Goal: Task Accomplishment & Management: Manage account settings

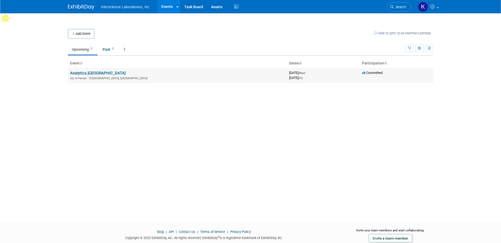
click at [78, 71] on link "Analytica [GEOGRAPHIC_DATA]" at bounding box center [98, 73] width 56 height 5
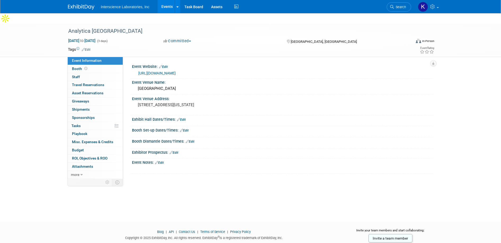
click at [183, 118] on link "Edit" at bounding box center [181, 120] width 9 height 4
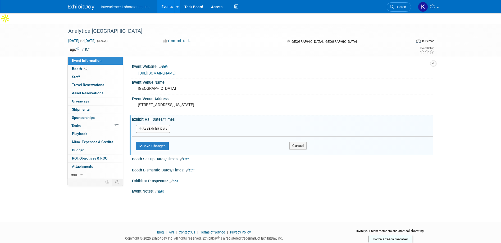
click at [159, 125] on button "Add Another Exhibit Date" at bounding box center [153, 129] width 34 height 8
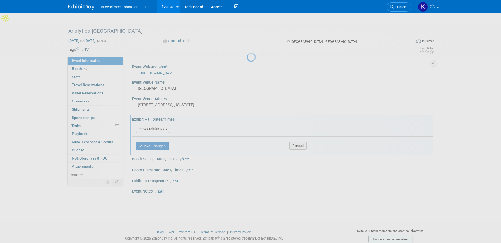
select select "8"
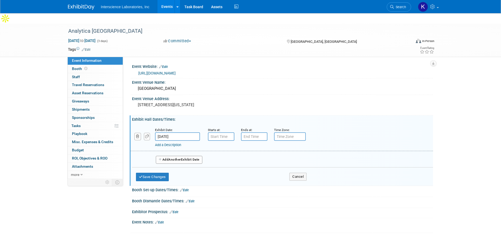
click at [168, 132] on input "Sep 10, 2025" at bounding box center [177, 136] width 45 height 8
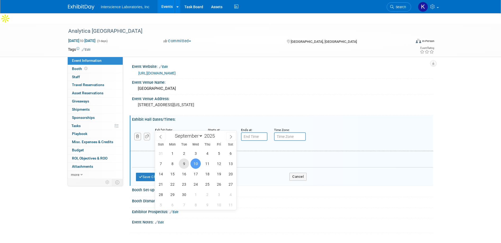
click at [186, 164] on span "9" at bounding box center [184, 164] width 10 height 10
type input "Sep 9, 2025"
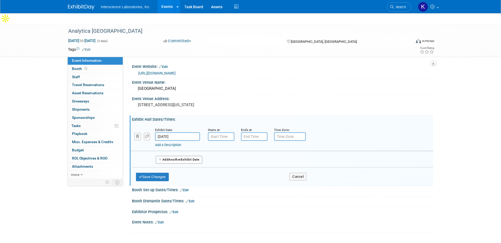
click at [186, 168] on div "Save Changes Cancel" at bounding box center [221, 176] width 170 height 16
click at [215, 132] on input "7:00 AM" at bounding box center [221, 136] width 26 height 8
click at [221, 145] on span at bounding box center [219, 149] width 9 height 9
type input "8:00 AM"
click at [256, 132] on input "7:00 PM" at bounding box center [254, 136] width 26 height 8
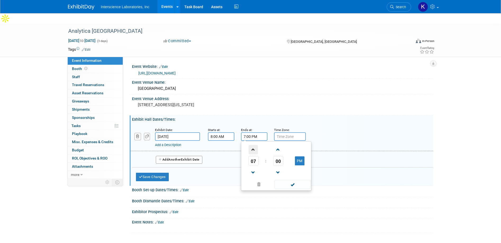
click at [253, 145] on span at bounding box center [252, 149] width 9 height 9
type input "8:00 PM"
click at [288, 132] on input "text" at bounding box center [290, 136] width 32 height 8
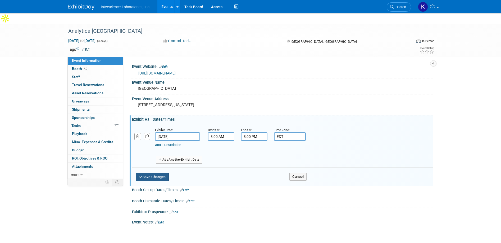
type input "EDT"
click at [144, 173] on button "Save Changes" at bounding box center [152, 177] width 33 height 8
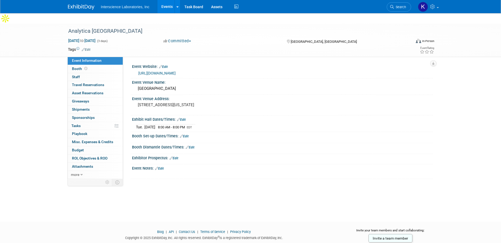
click at [184, 118] on link "Edit" at bounding box center [181, 120] width 9 height 4
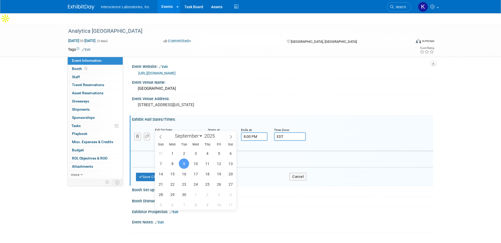
click at [165, 132] on input "[DATE]" at bounding box center [177, 136] width 45 height 8
click at [196, 165] on span "10" at bounding box center [195, 164] width 10 height 10
type input "[DATE]"
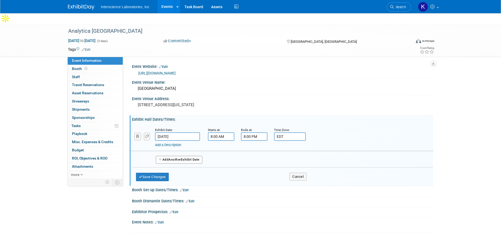
click at [217, 132] on input "8:00 AM" at bounding box center [221, 136] width 26 height 8
click at [220, 145] on span at bounding box center [219, 149] width 9 height 9
type input "9:00 AM"
click at [247, 132] on input "8:00 PM" at bounding box center [254, 136] width 26 height 8
click at [254, 168] on span at bounding box center [252, 172] width 9 height 9
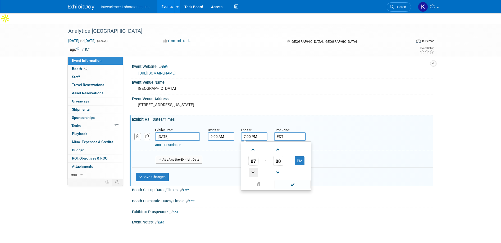
click at [254, 168] on span at bounding box center [252, 172] width 9 height 9
type input "5:00 PM"
click at [336, 186] on div "Booth Set-up Dates/Times: Edit" at bounding box center [282, 189] width 301 height 7
click at [172, 158] on span "Another" at bounding box center [174, 160] width 12 height 4
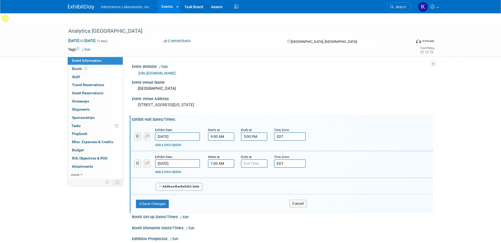
click at [220, 159] on input "7:00 AM" at bounding box center [221, 163] width 26 height 8
click at [220, 172] on span at bounding box center [219, 176] width 9 height 9
type input "9:00 AM"
click at [248, 159] on input "7:00 PM" at bounding box center [254, 163] width 26 height 8
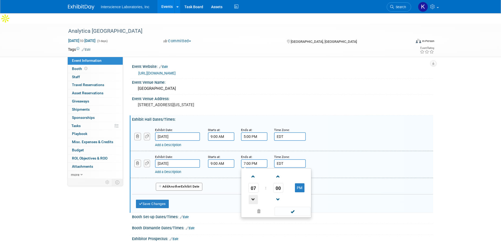
click at [253, 195] on span at bounding box center [252, 199] width 9 height 9
type input "5:00 PM"
click at [187, 183] on button "Add Another Exhibit Date" at bounding box center [179, 187] width 47 height 8
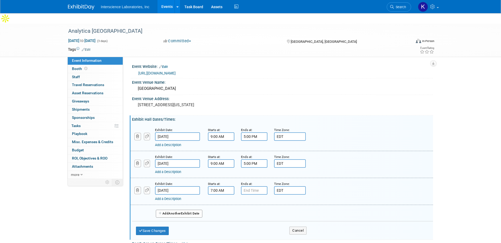
click at [226, 186] on input "7:00 AM" at bounding box center [221, 190] width 26 height 8
click at [220, 199] on span at bounding box center [219, 203] width 9 height 9
type input "9:00 AM"
click at [252, 186] on input "7:00 PM" at bounding box center [254, 190] width 26 height 8
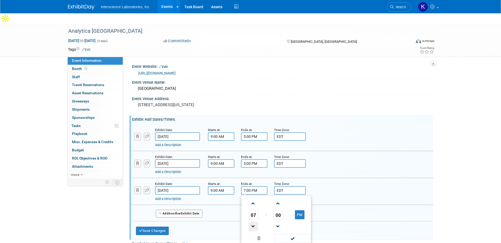
click at [252, 222] on span at bounding box center [252, 226] width 9 height 9
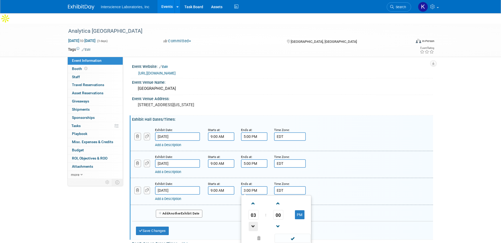
type input "2:00 PM"
click at [216, 221] on div "Save Changes Cancel" at bounding box center [221, 229] width 170 height 16
click at [160, 227] on button "Save Changes" at bounding box center [152, 231] width 33 height 8
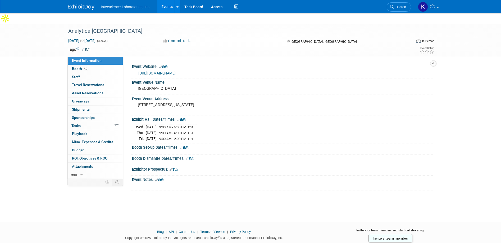
click at [159, 144] on div "Booth Set-up Dates/Times: Edit" at bounding box center [282, 147] width 301 height 7
click at [185, 146] on link "Edit" at bounding box center [184, 148] width 9 height 4
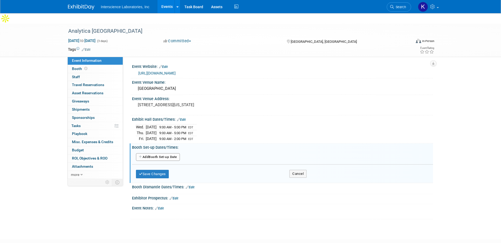
drag, startPoint x: 161, startPoint y: 144, endPoint x: 167, endPoint y: 144, distance: 6.4
click at [161, 153] on button "Add Another Booth Set-up Date" at bounding box center [158, 157] width 44 height 8
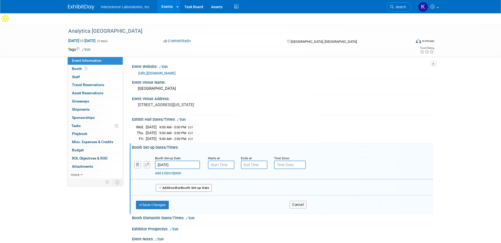
click at [182, 161] on input "Sep 10, 2025" at bounding box center [177, 165] width 45 height 8
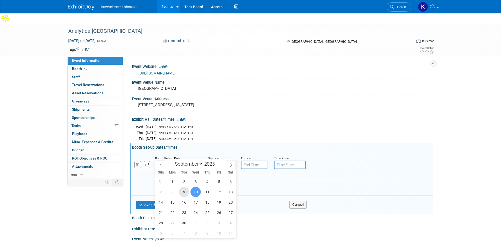
drag, startPoint x: 184, startPoint y: 192, endPoint x: 190, endPoint y: 189, distance: 6.4
click at [185, 192] on span "9" at bounding box center [184, 192] width 10 height 10
type input "Sep 9, 2025"
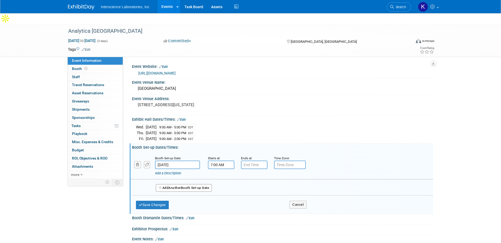
click at [225, 161] on input "7:00 AM" at bounding box center [221, 165] width 26 height 8
click at [220, 173] on span at bounding box center [219, 177] width 9 height 9
type input "8:00 AM"
click at [260, 161] on input "7:00 PM" at bounding box center [254, 165] width 26 height 8
click at [252, 173] on span at bounding box center [252, 177] width 9 height 9
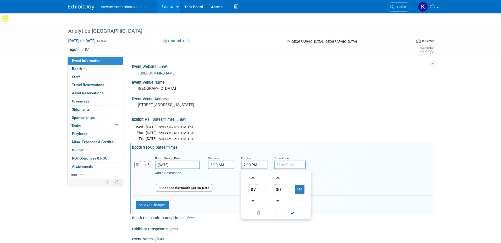
type input "8:00 PM"
click at [292, 161] on input "text" at bounding box center [290, 165] width 32 height 8
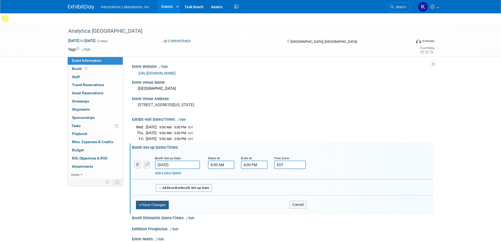
type input "EDT"
click at [149, 201] on button "Save Changes" at bounding box center [152, 205] width 33 height 8
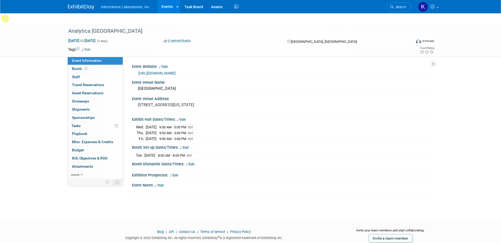
click at [193, 163] on link "Edit" at bounding box center [190, 165] width 9 height 4
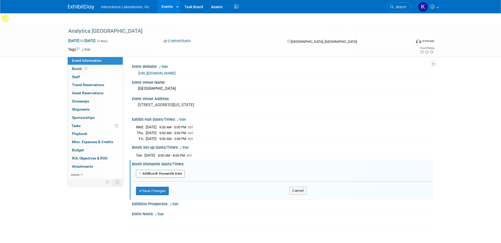
click at [177, 170] on button "Add Another Booth Dismantle Date" at bounding box center [160, 174] width 49 height 8
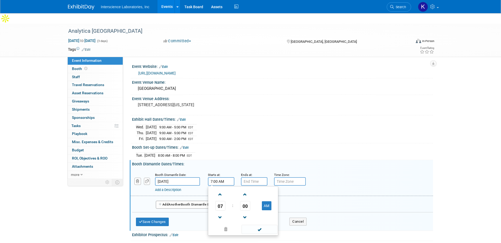
click at [220, 177] on input "7:00 AM" at bounding box center [221, 181] width 26 height 8
click at [219, 213] on span at bounding box center [219, 217] width 9 height 9
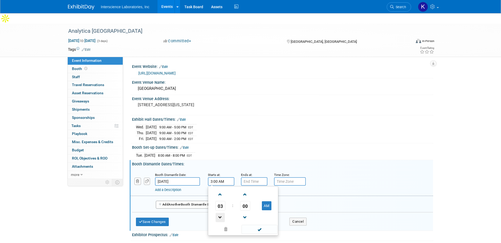
click at [219, 213] on span at bounding box center [219, 217] width 9 height 9
click at [266, 201] on button "AM" at bounding box center [267, 205] width 10 height 9
type input "2:00 PM"
click at [251, 177] on input "7:00 PM" at bounding box center [254, 181] width 26 height 8
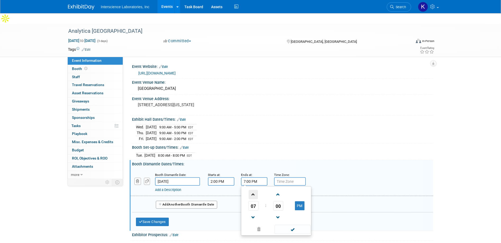
click at [253, 190] on span at bounding box center [252, 194] width 9 height 9
type input "8:00 PM"
click at [288, 177] on input "text" at bounding box center [290, 181] width 32 height 8
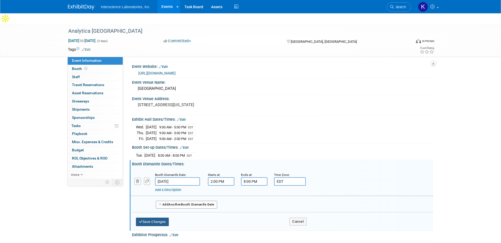
type input "EDT"
click at [158, 218] on button "Save Changes" at bounding box center [152, 222] width 33 height 8
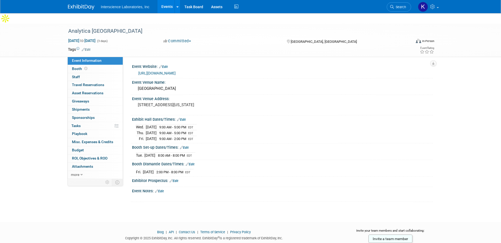
click at [177, 179] on link "Edit" at bounding box center [173, 181] width 9 height 4
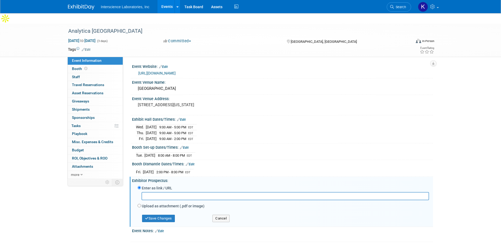
paste input "file:///Users/katrinasalka/Downloads/analyticaUSA_exhibitor%20handbook%20(2).pdf"
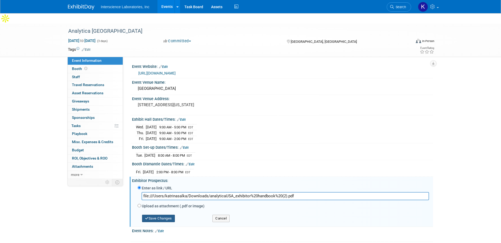
type input "file:///Users/katrinasalka/Downloads/analyticaUSA_exhibitor%20handbook%20(2).pdf"
click at [169, 215] on button "Save Changes" at bounding box center [158, 218] width 33 height 7
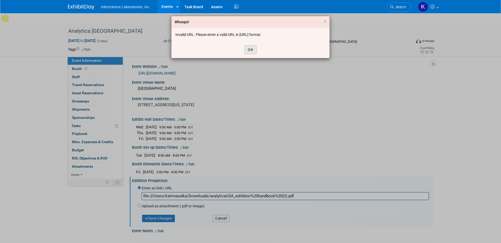
click at [252, 49] on button "OK" at bounding box center [250, 49] width 12 height 9
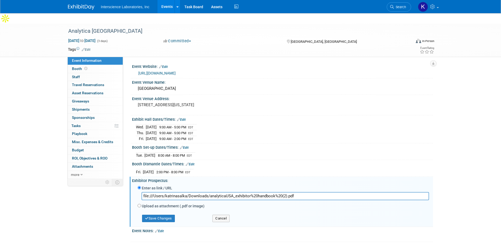
drag, startPoint x: 294, startPoint y: 185, endPoint x: 132, endPoint y: 182, distance: 162.3
click at [134, 183] on div "Enter as link / URL file:///Users/katrinasalka/Downloads/analyticaUSA_exhibitor…" at bounding box center [282, 204] width 301 height 42
click at [146, 204] on label "Upload as attachment (.pdf or image)" at bounding box center [173, 206] width 63 height 5
click at [141, 204] on input "Upload as attachment (.pdf or image)" at bounding box center [138, 205] width 3 height 3
radio input "true"
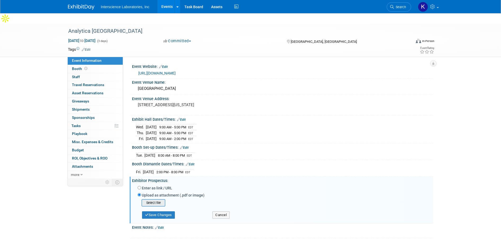
click at [149, 200] on input "file" at bounding box center [133, 203] width 63 height 6
click at [167, 210] on button "Save Changes" at bounding box center [158, 213] width 33 height 7
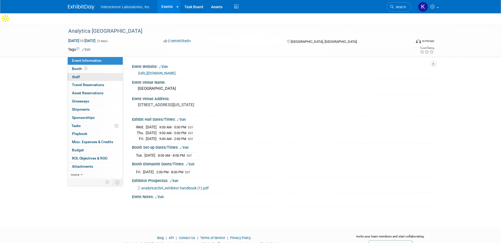
click at [75, 75] on span "Staff 0" at bounding box center [76, 77] width 8 height 4
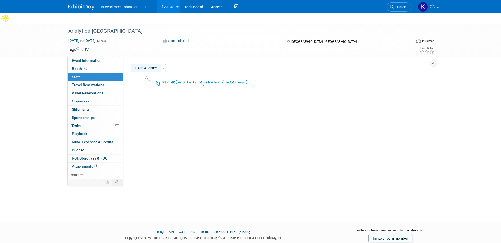
click at [151, 64] on button "Add Attendee" at bounding box center [146, 68] width 30 height 8
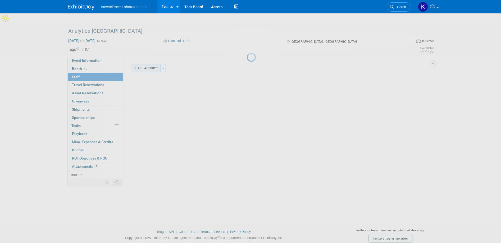
select select "2142f864-95b7-4aa9-8383-9a118c088e5e"
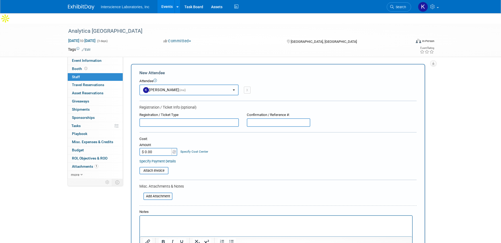
click at [218, 85] on button "Katrina Salka (me)" at bounding box center [188, 90] width 99 height 11
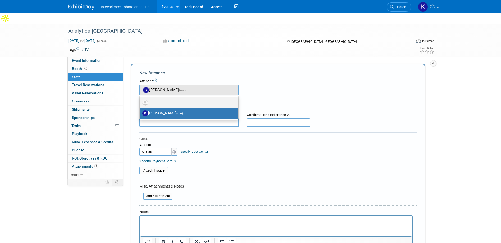
click at [169, 99] on label at bounding box center [187, 103] width 91 height 8
click at [140, 100] on input "radio" at bounding box center [138, 101] width 3 height 3
radio input "true"
select select
radio input "false"
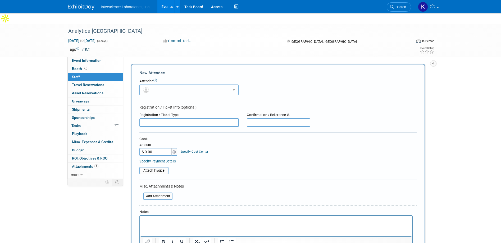
click at [171, 85] on button "button" at bounding box center [188, 90] width 99 height 11
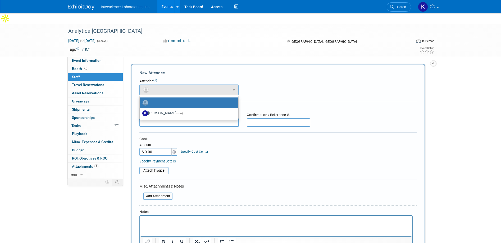
click at [297, 79] on div "Attendee <img src="https://www.exhibitday.com/Images/Unassigned-User-Icon.png" …" at bounding box center [277, 87] width 277 height 17
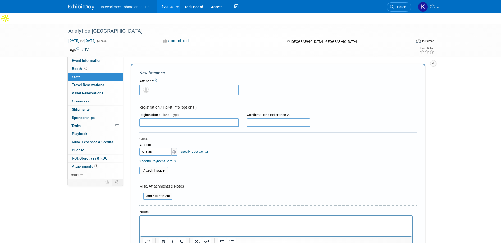
click at [235, 85] on button "button" at bounding box center [188, 90] width 99 height 11
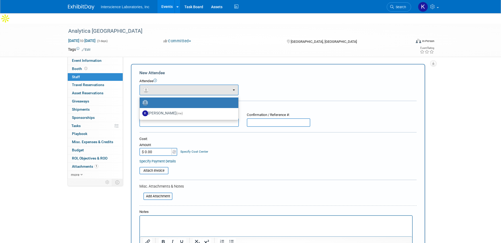
click at [299, 79] on div "Attendee" at bounding box center [277, 81] width 277 height 5
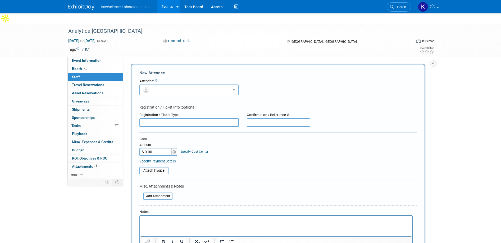
click at [294, 79] on div "Attendee" at bounding box center [277, 81] width 277 height 5
click at [79, 58] on span "Event Information" at bounding box center [87, 60] width 30 height 4
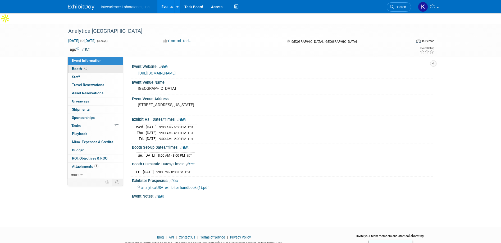
click at [75, 67] on span "Booth" at bounding box center [80, 69] width 16 height 4
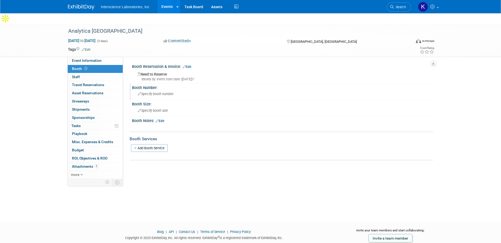
click at [148, 92] on span "Specify booth number" at bounding box center [156, 94] width 36 height 4
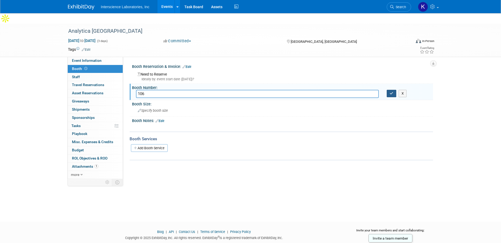
type input "106"
click at [391, 92] on icon "button" at bounding box center [391, 93] width 4 height 3
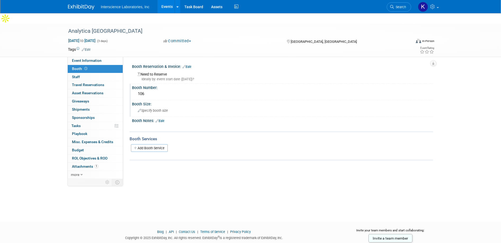
click at [149, 109] on span "Specify booth size" at bounding box center [153, 111] width 30 height 4
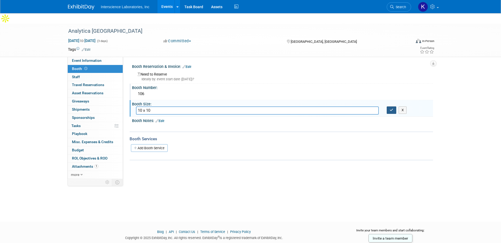
type input "10 x 10"
click at [392, 108] on icon "button" at bounding box center [391, 109] width 4 height 3
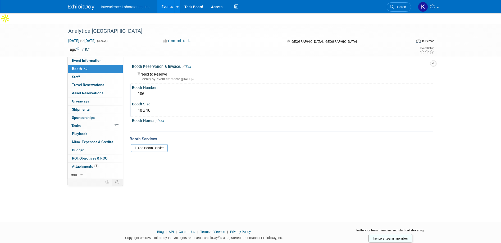
click at [144, 77] on div "Ideally by: event start date (Wed. Sep 10, 2025)?" at bounding box center [282, 79] width 291 height 5
click at [189, 65] on link "Edit" at bounding box center [186, 67] width 9 height 4
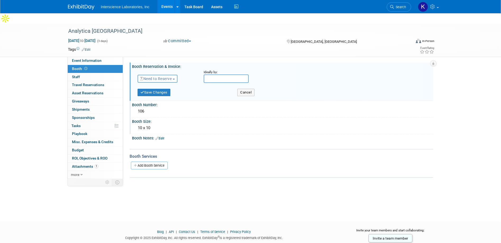
click at [174, 75] on button "Need to Reserve" at bounding box center [157, 79] width 40 height 8
click at [167, 91] on link "Reserved" at bounding box center [166, 94] width 57 height 7
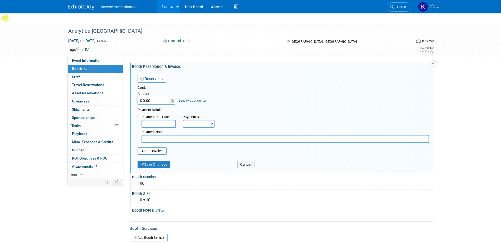
click at [152, 97] on input "$ 0.00" at bounding box center [153, 101] width 33 height 8
type input "$ 6,900.00"
click at [202, 120] on select "Not Paid Yet Partially Paid Paid in Full" at bounding box center [199, 124] width 32 height 8
select select "1"
click at [183, 120] on select "Not Paid Yet Partially Paid Paid in Full" at bounding box center [199, 124] width 32 height 8
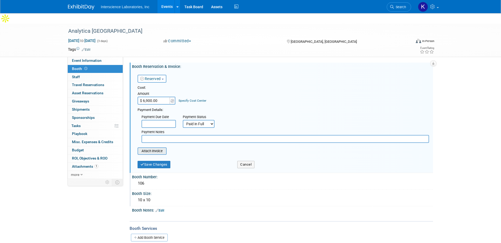
click at [157, 148] on input "file" at bounding box center [134, 151] width 63 height 6
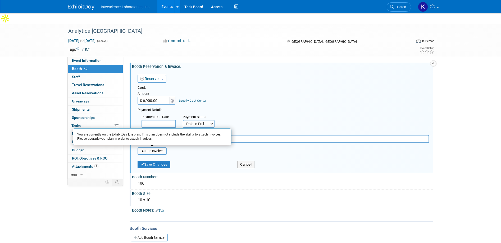
click at [190, 147] on table "Attach Invoice You are currently on the ExhibitDay Lite plan. This plan does no…" at bounding box center [282, 150] width 291 height 7
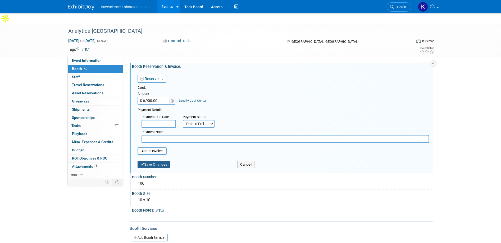
click at [158, 161] on button "Save Changes" at bounding box center [153, 164] width 33 height 7
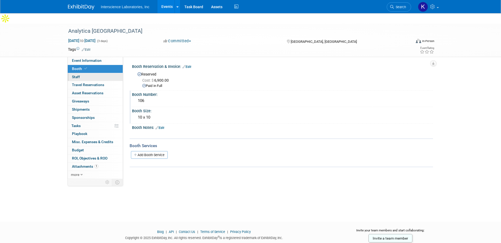
click at [77, 75] on span "Staff 0" at bounding box center [76, 77] width 8 height 4
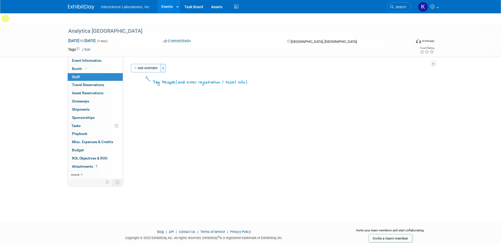
click at [164, 64] on button "Toggle Dropdown" at bounding box center [162, 68] width 5 height 8
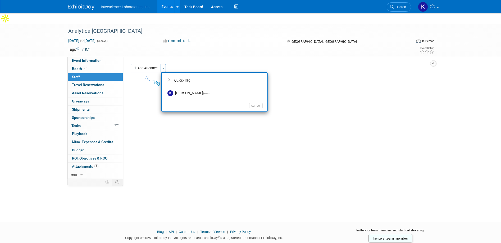
click at [183, 76] on td "Quick -Tag" at bounding box center [214, 80] width 94 height 8
click at [242, 138] on div "Event Website: Edit https://analytica-us.com/en/ Event Venue Name: Greater Colu…" at bounding box center [278, 118] width 310 height 122
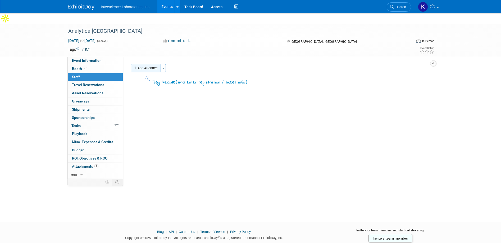
click at [135, 67] on icon "button" at bounding box center [136, 68] width 4 height 3
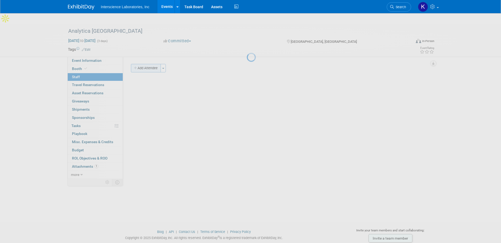
select select "2142f864-95b7-4aa9-8383-9a118c088e5e"
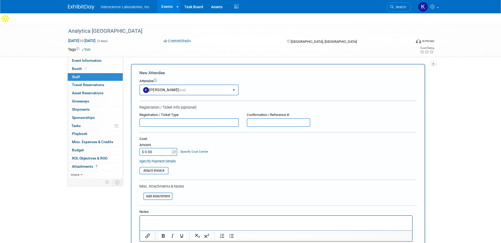
click at [135, 64] on div "New Attendee Attendee <img src="https://www.exhibitday.com/Images/Unassigned-Us…" at bounding box center [278, 167] width 294 height 206
click at [26, 86] on div "Analytica USA Sep 10, 2025 to Sep 12, 2025 (3 days) Sep 10, 2025 to Sep 12, 202…" at bounding box center [250, 155] width 501 height 262
click at [431, 6] on icon at bounding box center [433, 6] width 6 height 5
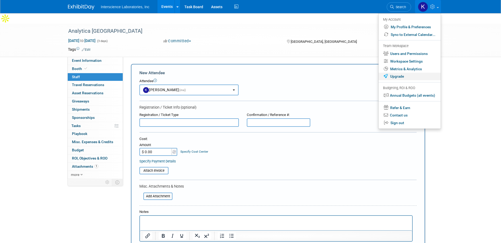
click at [397, 77] on link "Upgrade" at bounding box center [409, 77] width 62 height 8
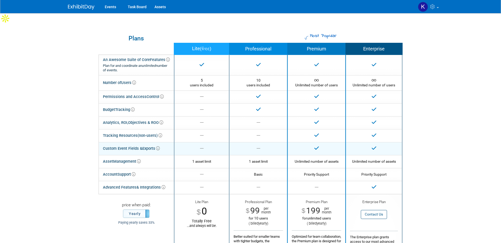
click at [121, 145] on div "Custom Event Fields & Exports" at bounding box center [131, 149] width 57 height 8
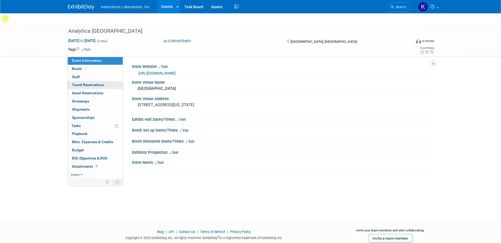
click at [84, 83] on span "Travel Reservations 0" at bounding box center [88, 85] width 32 height 4
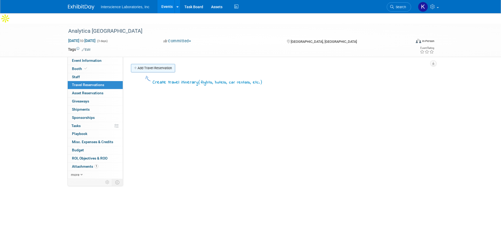
click at [147, 64] on link "Add Travel Reservation" at bounding box center [153, 68] width 44 height 8
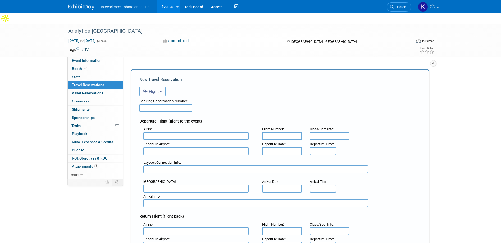
click at [163, 87] on button "Flight" at bounding box center [152, 92] width 26 height 10
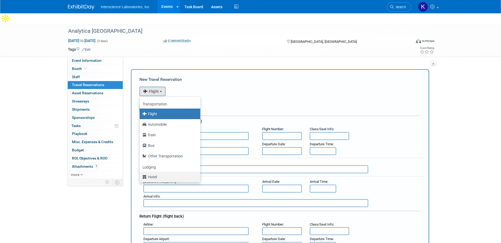
click at [159, 173] on label "Hotel" at bounding box center [168, 177] width 53 height 8
click at [140, 175] on input "Hotel" at bounding box center [138, 176] width 3 height 3
select select "6"
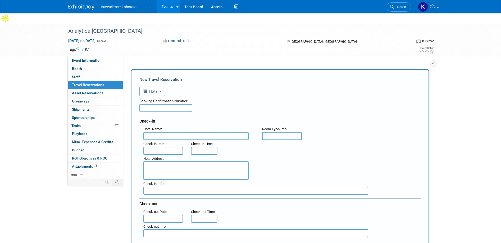
click at [159, 132] on input "text" at bounding box center [195, 136] width 105 height 8
type input "Hyatt Regency Columbus"
type input "23995867"
click at [159, 147] on input "text" at bounding box center [163, 151] width 40 height 8
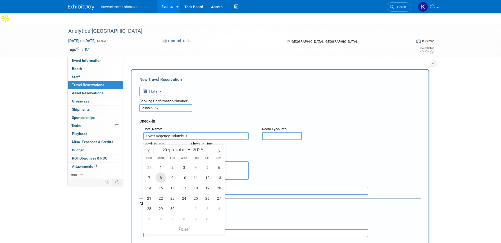
click at [161, 178] on span "8" at bounding box center [160, 178] width 10 height 10
type input "[DATE]"
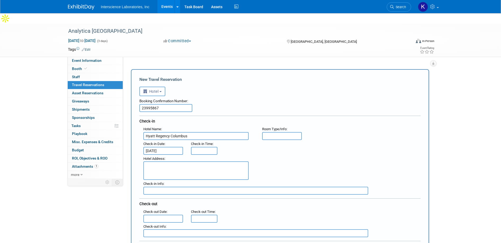
type input "3:00 PM"
click at [208, 147] on input "3:00 PM" at bounding box center [204, 151] width 26 height 8
click at [284, 155] on div "Hotel Address :" at bounding box center [281, 167] width 285 height 25
click at [227, 161] on textarea at bounding box center [195, 170] width 105 height 19
click at [239, 161] on textarea "350 North High Street" at bounding box center [195, 170] width 105 height 19
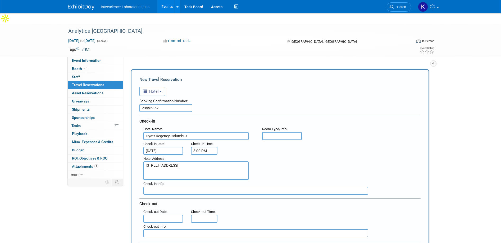
type textarea "350 North High Street Columbus, OH 43215"
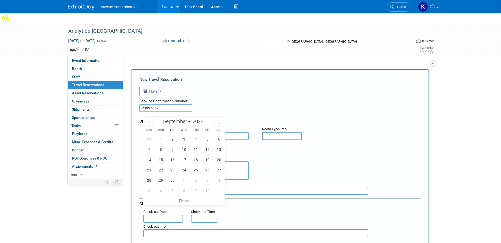
click at [151, 215] on input "text" at bounding box center [163, 219] width 40 height 8
click at [218, 150] on span "13" at bounding box center [219, 149] width 10 height 10
type input "Sep 13, 2025"
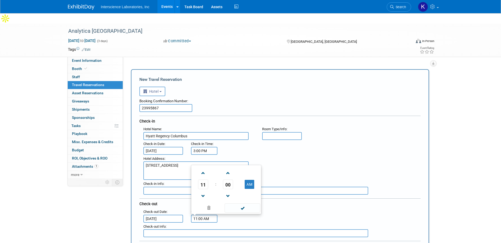
click at [209, 215] on input "11:00 AM" at bounding box center [204, 219] width 26 height 8
click at [202, 169] on span at bounding box center [202, 173] width 9 height 9
type input "12:00 PM"
click at [245, 204] on span at bounding box center [242, 208] width 36 height 9
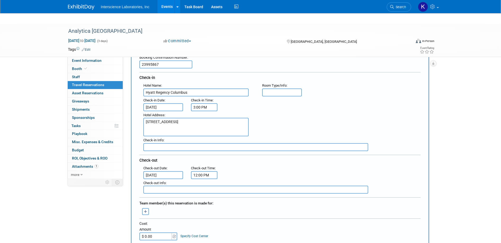
scroll to position [48, 0]
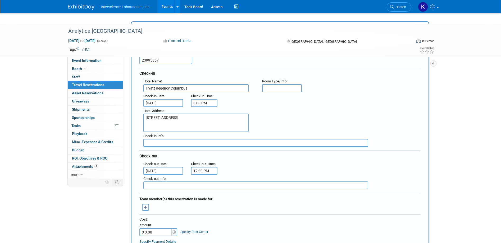
click at [146, 206] on icon "button" at bounding box center [145, 207] width 3 height 3
click at [175, 234] on link "How to add other team members not listed here" at bounding box center [187, 237] width 71 height 7
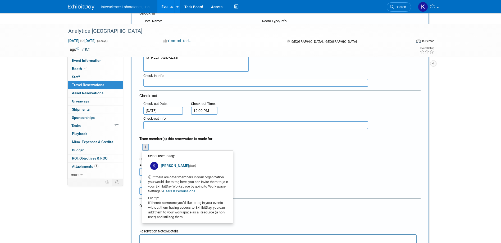
scroll to position [113, 0]
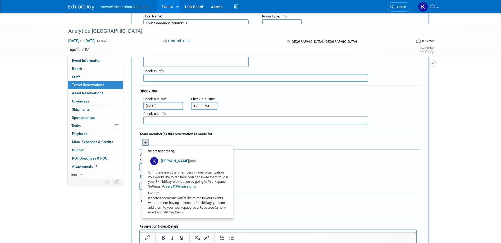
click at [188, 184] on link "Users & Permissions" at bounding box center [179, 186] width 32 height 4
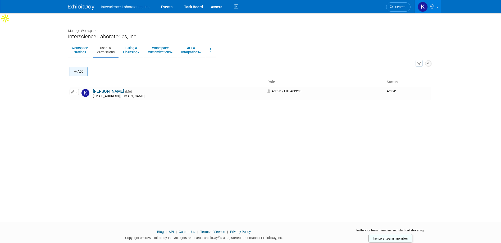
click at [79, 67] on button "Add" at bounding box center [79, 72] width 18 height 10
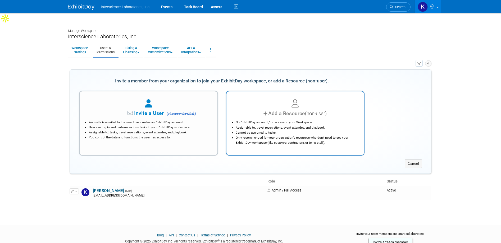
click at [276, 110] on div "Add a Resource (non-user)" at bounding box center [295, 114] width 124 height 8
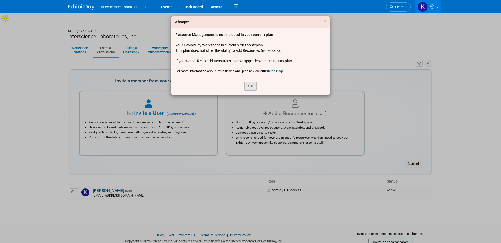
click at [251, 86] on button "OK" at bounding box center [250, 86] width 12 height 9
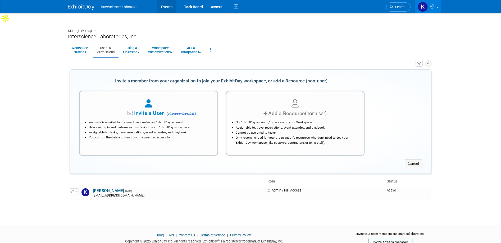
click at [168, 6] on link "Events" at bounding box center [166, 6] width 19 height 13
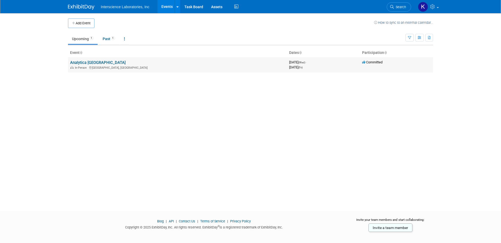
click at [77, 63] on link "Analytica [GEOGRAPHIC_DATA]" at bounding box center [98, 62] width 56 height 5
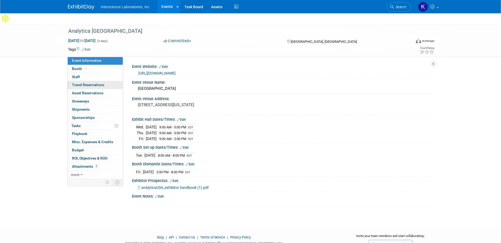
click at [95, 83] on span "Travel Reservations 0" at bounding box center [88, 85] width 32 height 4
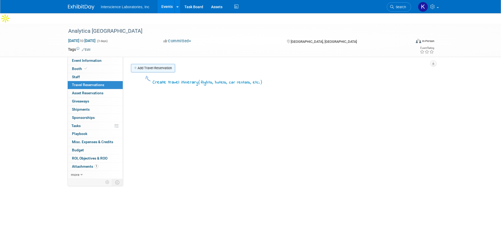
click at [143, 64] on link "Add Travel Reservation" at bounding box center [153, 68] width 44 height 8
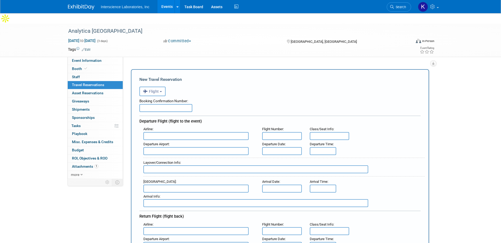
click at [167, 104] on input "text" at bounding box center [165, 108] width 53 height 8
click at [160, 87] on button "Flight" at bounding box center [152, 92] width 26 height 10
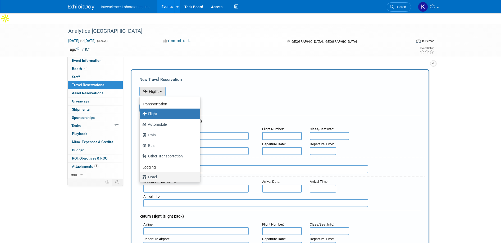
click at [154, 173] on label "Hotel" at bounding box center [168, 177] width 53 height 8
click at [140, 175] on input "Hotel" at bounding box center [138, 176] width 3 height 3
select select "6"
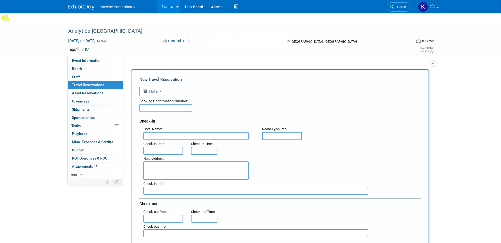
paste input "23995867"
type input "23995867"
click at [168, 132] on input "text" at bounding box center [195, 136] width 105 height 8
type input "Hyatt Regency Columbus"
click at [288, 132] on input "text" at bounding box center [282, 136] width 40 height 8
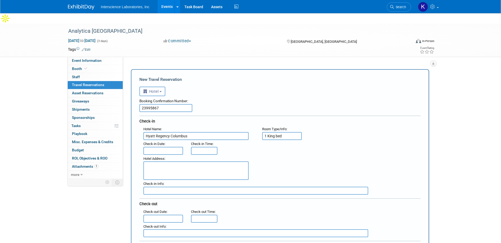
type input "1 King bed"
click at [164, 147] on input "text" at bounding box center [163, 151] width 40 height 8
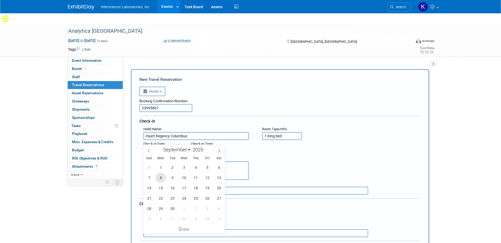
click at [160, 177] on span "8" at bounding box center [160, 178] width 10 height 10
type input "Sep 8, 2025"
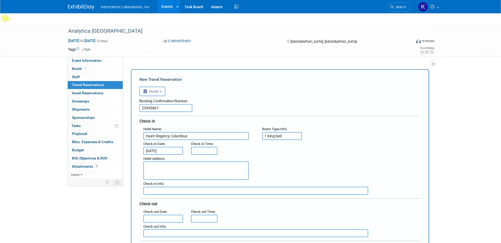
type input "3:00 PM"
click at [201, 147] on input "3:00 PM" at bounding box center [204, 151] width 26 height 8
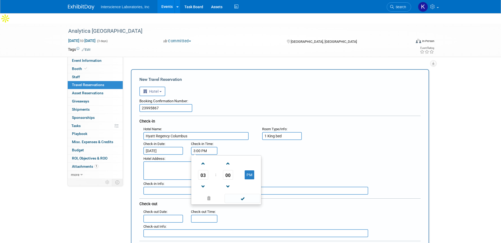
click at [242, 194] on span at bounding box center [242, 198] width 36 height 9
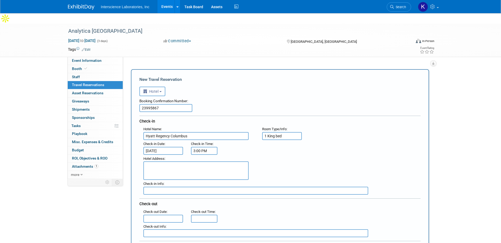
click at [173, 161] on textarea at bounding box center [195, 170] width 105 height 19
type textarea "350 North High Street, Columbus, OH, US, 43215"
click at [163, 215] on input "text" at bounding box center [163, 219] width 40 height 8
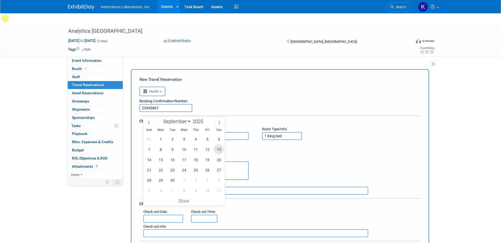
drag, startPoint x: 219, startPoint y: 149, endPoint x: 218, endPoint y: 156, distance: 7.6
click at [219, 149] on span "13" at bounding box center [219, 149] width 10 height 10
type input "Sep 13, 2025"
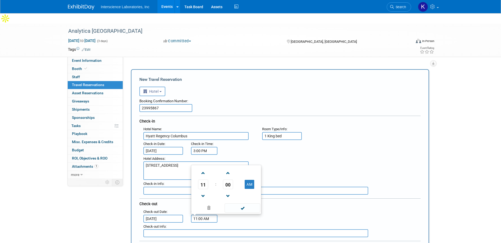
click at [206, 215] on input "11:00 AM" at bounding box center [204, 219] width 26 height 8
click at [203, 169] on span at bounding box center [202, 173] width 9 height 9
type input "12:00 PM"
click at [243, 204] on span at bounding box center [242, 208] width 36 height 9
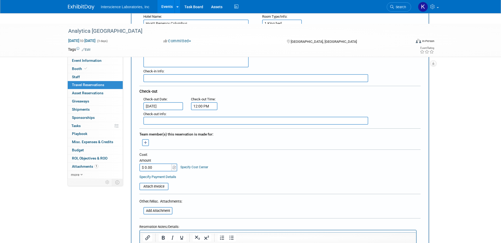
scroll to position [118, 0]
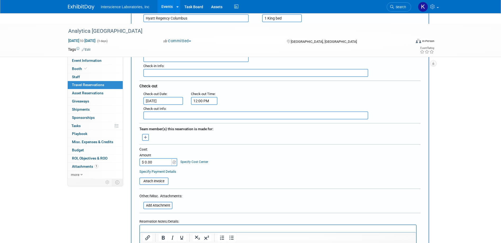
click at [144, 136] on icon "button" at bounding box center [145, 137] width 3 height 3
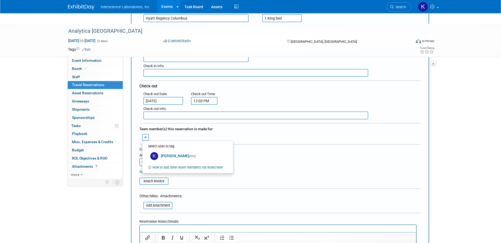
click at [144, 136] on icon "button" at bounding box center [145, 137] width 3 height 3
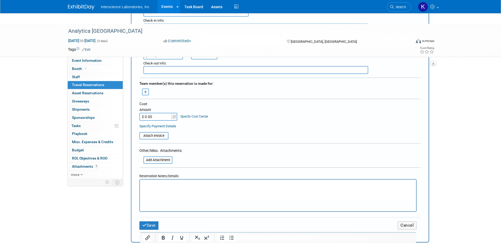
scroll to position [211, 0]
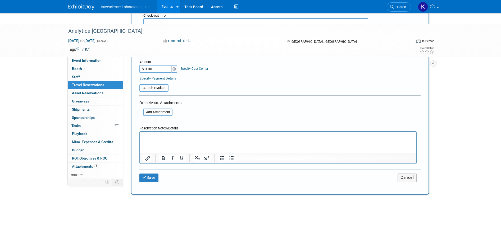
click at [261, 137] on p "Rich Text Area. Press ALT-0 for help." at bounding box center [278, 137] width 270 height 6
click at [151, 174] on button "Save" at bounding box center [148, 178] width 19 height 8
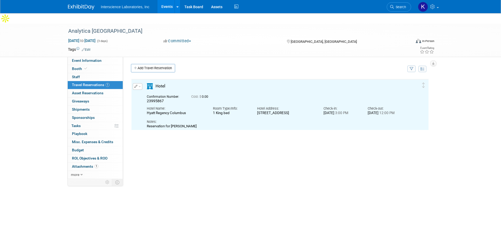
scroll to position [0, 0]
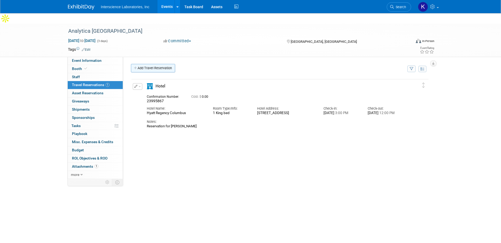
click at [146, 64] on link "Add Travel Reservation" at bounding box center [153, 68] width 44 height 8
click at [0, 0] on div at bounding box center [0, 0] width 0 height 0
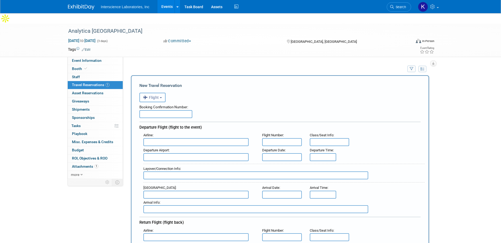
click at [162, 97] on b "button" at bounding box center [161, 97] width 2 height 1
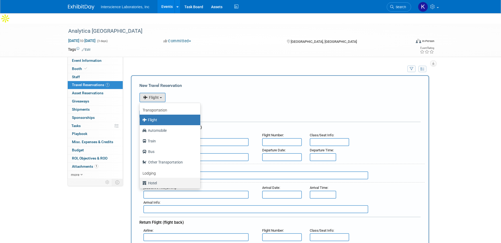
drag, startPoint x: 170, startPoint y: 174, endPoint x: 172, endPoint y: 152, distance: 22.5
click at [171, 179] on label "Hotel" at bounding box center [168, 183] width 53 height 8
click at [140, 181] on input "Hotel" at bounding box center [138, 182] width 3 height 3
select select "6"
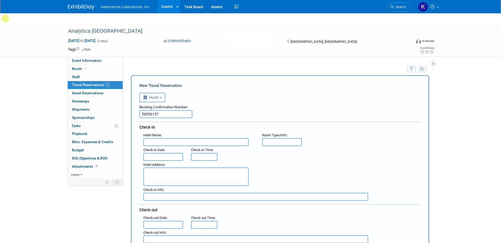
type input "56056157"
click at [174, 138] on input "text" at bounding box center [195, 142] width 105 height 8
type input "Hyatt Regency Columbus"
click at [268, 138] on input "text" at bounding box center [282, 142] width 40 height 8
type input "1 King bed"
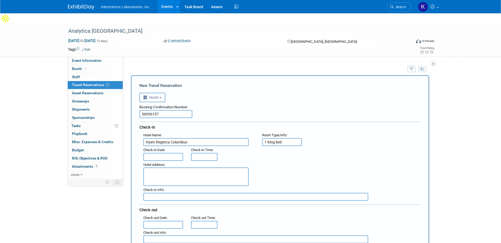
click at [161, 153] on input "text" at bounding box center [163, 157] width 40 height 8
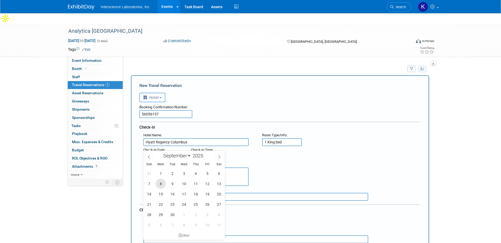
click at [160, 184] on span "8" at bounding box center [160, 184] width 10 height 10
type input "Sep 8, 2025"
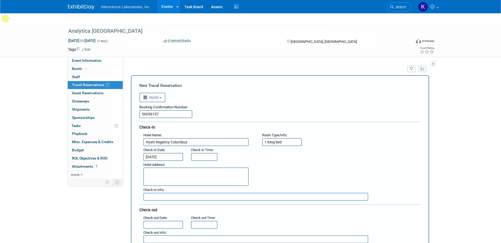
type input "3:00 PM"
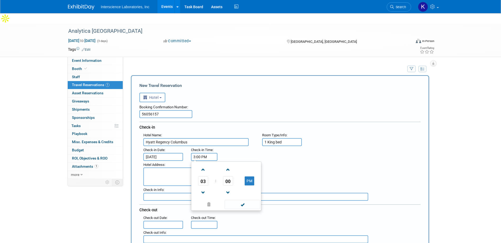
click at [200, 153] on input "3:00 PM" at bounding box center [204, 157] width 26 height 8
click at [241, 200] on span at bounding box center [242, 204] width 36 height 9
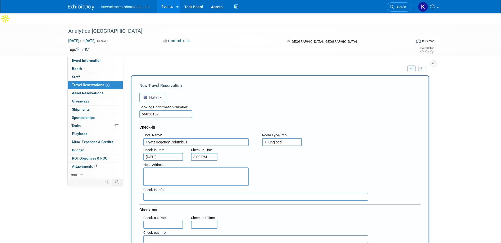
click at [173, 168] on textarea at bounding box center [195, 177] width 105 height 19
type textarea "[STREET_ADDRESS]"
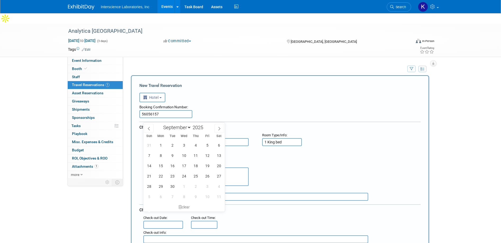
click at [171, 221] on input "text" at bounding box center [163, 225] width 40 height 8
click at [219, 154] on span "13" at bounding box center [219, 155] width 10 height 10
type input "Sep 13, 2025"
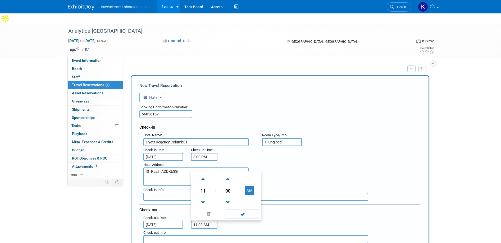
click at [207, 221] on input "11:00 AM" at bounding box center [204, 225] width 26 height 8
click at [203, 175] on span at bounding box center [202, 179] width 9 height 9
type input "12:00 PM"
click at [244, 210] on span at bounding box center [242, 214] width 36 height 9
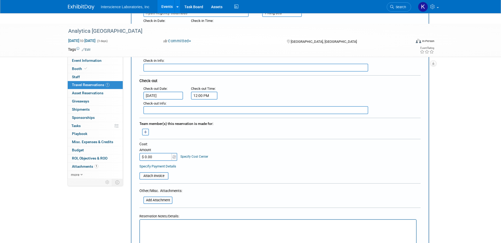
scroll to position [167, 0]
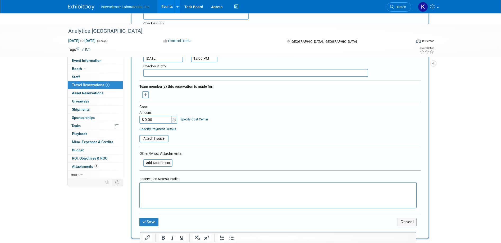
click at [179, 190] on html at bounding box center [278, 187] width 276 height 8
click at [146, 218] on button "Save" at bounding box center [148, 222] width 19 height 8
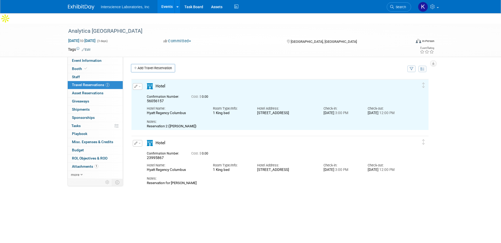
scroll to position [0, 0]
click at [145, 64] on link "Add Travel Reservation" at bounding box center [153, 68] width 44 height 8
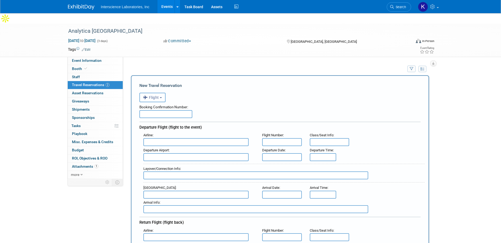
click at [163, 93] on button "Flight" at bounding box center [152, 98] width 26 height 10
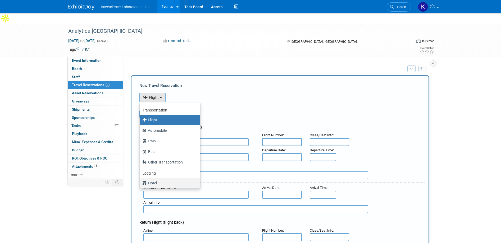
click at [168, 179] on label "Hotel" at bounding box center [168, 183] width 53 height 8
click at [140, 181] on input "Hotel" at bounding box center [138, 182] width 3 height 3
select select "6"
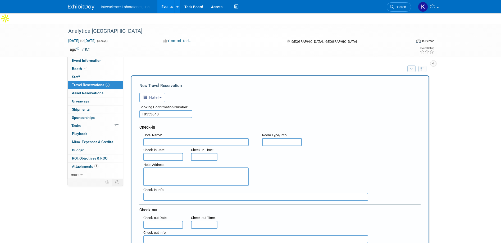
type input "10553848"
click at [172, 138] on input "text" at bounding box center [195, 142] width 105 height 8
type input "Hyatt Regency Columbus"
click at [273, 138] on input "text" at bounding box center [282, 142] width 40 height 8
type input "1 King bed"
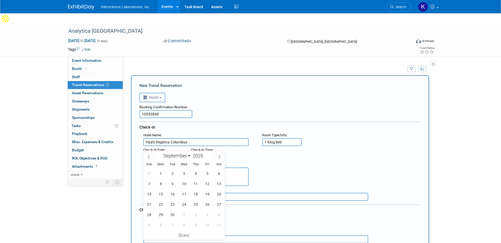
click at [158, 153] on input "text" at bounding box center [163, 157] width 40 height 8
click at [161, 183] on span "8" at bounding box center [160, 184] width 10 height 10
type input "Sep 8, 2025"
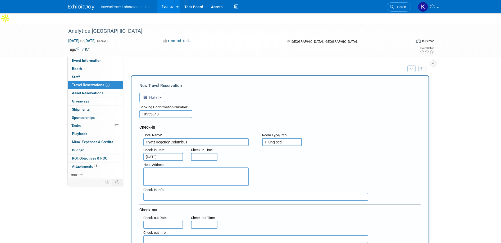
type input "3:00 PM"
click at [203, 153] on input "3:00 PM" at bounding box center [204, 157] width 26 height 8
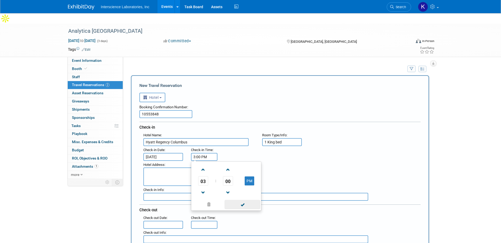
click at [242, 200] on span at bounding box center [242, 204] width 36 height 9
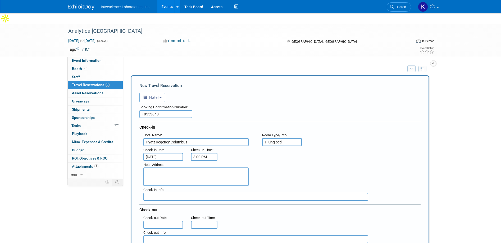
drag, startPoint x: 165, startPoint y: 168, endPoint x: 207, endPoint y: 164, distance: 41.9
click at [165, 168] on textarea at bounding box center [195, 177] width 105 height 19
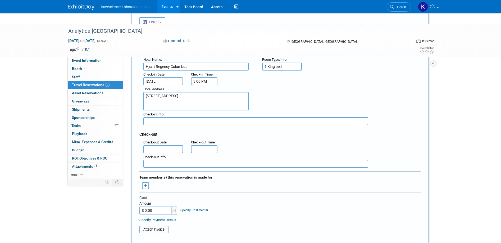
scroll to position [86, 0]
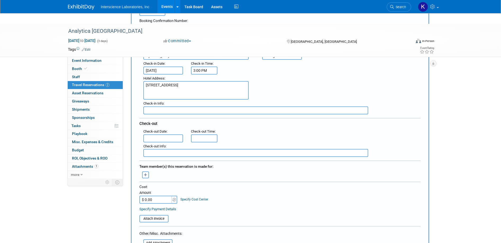
type textarea "[STREET_ADDRESS]"
click at [156, 135] on input "text" at bounding box center [163, 139] width 40 height 8
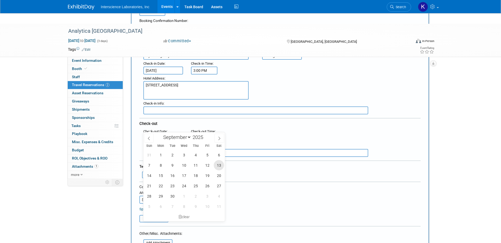
drag, startPoint x: 218, startPoint y: 165, endPoint x: 218, endPoint y: 154, distance: 10.8
click at [218, 164] on span "13" at bounding box center [219, 165] width 10 height 10
type input "Sep 13, 2025"
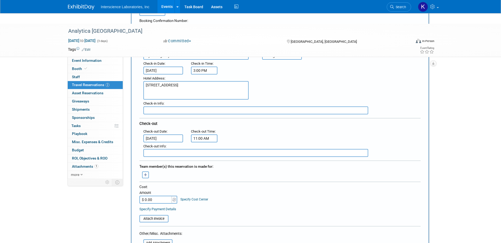
click at [204, 135] on input "11:00 AM" at bounding box center [204, 139] width 26 height 8
drag, startPoint x: 204, startPoint y: 141, endPoint x: 207, endPoint y: 142, distance: 2.8
click at [204, 147] on span at bounding box center [202, 151] width 9 height 9
type input "12:00 PM"
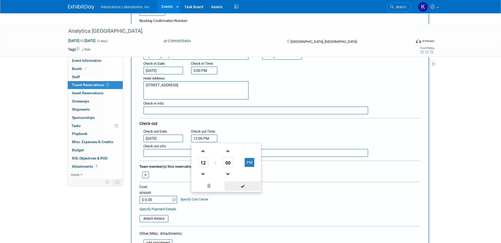
click at [244, 182] on span at bounding box center [242, 186] width 36 height 9
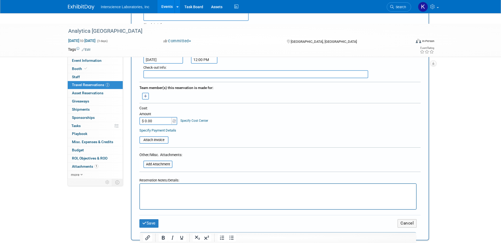
scroll to position [166, 0]
click at [214, 191] on html at bounding box center [278, 187] width 276 height 8
click at [145, 220] on icon "submit" at bounding box center [144, 222] width 4 height 4
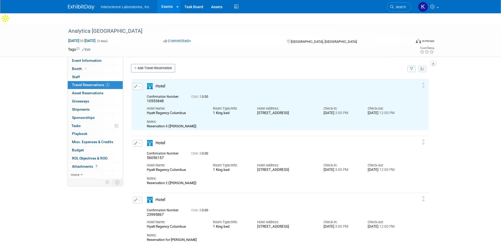
scroll to position [0, 0]
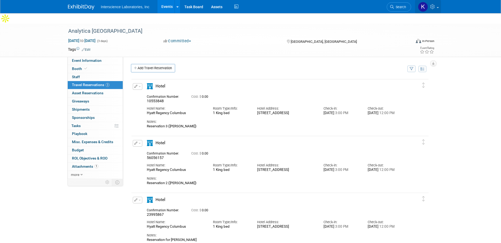
click at [432, 5] on icon at bounding box center [433, 6] width 6 height 5
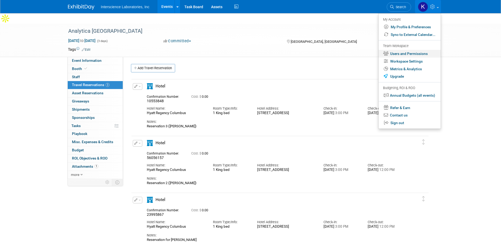
click at [420, 53] on link "Users and Permissions" at bounding box center [409, 54] width 62 height 8
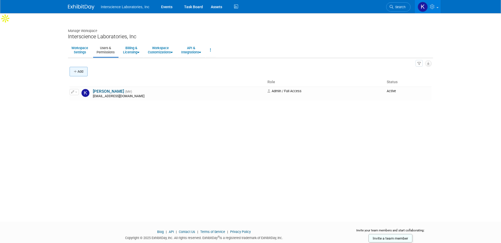
click at [76, 70] on icon "button" at bounding box center [76, 71] width 4 height 3
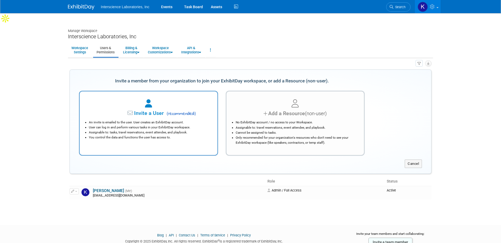
click at [121, 120] on li "An invite is emailed to the user. User creates an ExhibitDay account." at bounding box center [150, 122] width 122 height 5
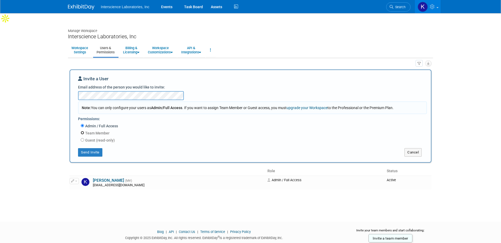
click at [83, 131] on input "Team Member" at bounding box center [82, 132] width 3 height 3
radio input "true"
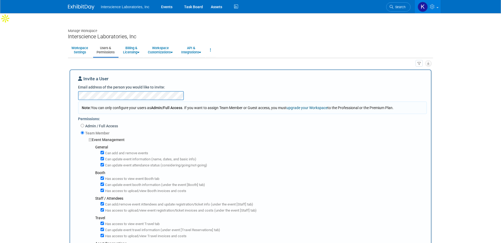
click at [83, 123] on div "Admin / Full Access" at bounding box center [254, 126] width 346 height 7
click at [83, 124] on input "Admin / Full Access" at bounding box center [82, 125] width 3 height 3
radio input "true"
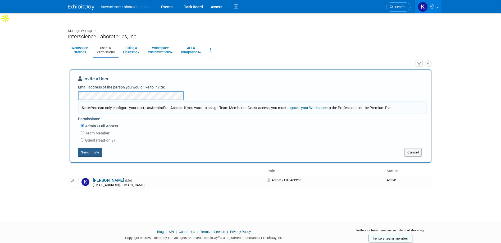
click at [91, 148] on button "Send Invite" at bounding box center [90, 152] width 24 height 8
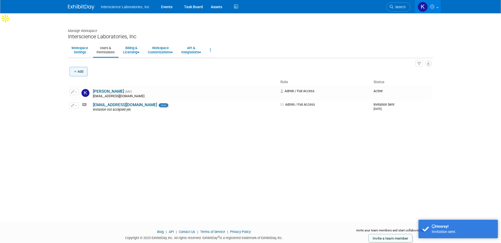
click at [81, 67] on button "Add" at bounding box center [79, 72] width 18 height 10
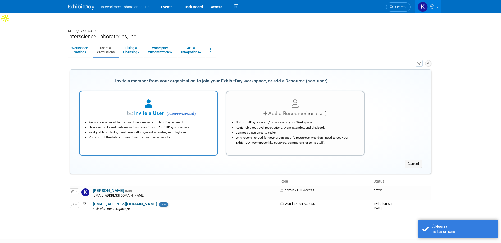
click at [150, 125] on li "User can log in and perform various tasks in your ExhibitDay workspace." at bounding box center [150, 127] width 122 height 5
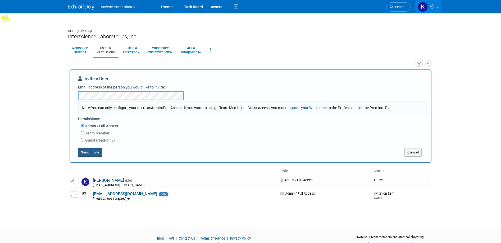
click at [94, 148] on button "Send Invite" at bounding box center [90, 152] width 24 height 8
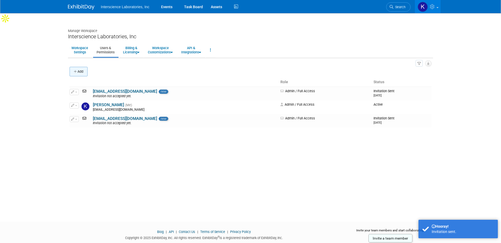
click at [78, 67] on button "Add" at bounding box center [79, 72] width 18 height 10
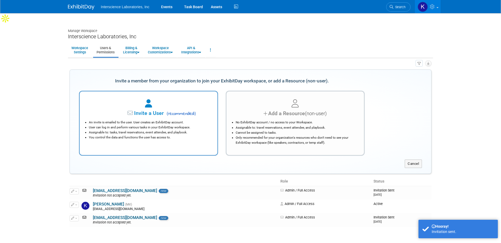
click at [110, 110] on div "Invite a User ( recommended )" at bounding box center [148, 114] width 124 height 8
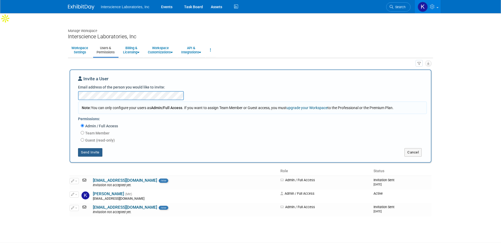
click at [91, 148] on button "Send Invite" at bounding box center [90, 152] width 24 height 8
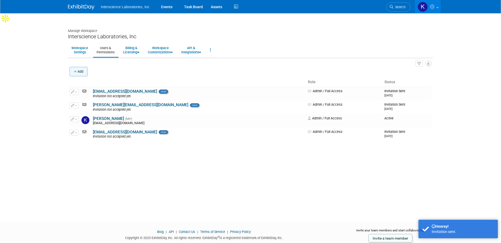
click at [79, 67] on button "Add" at bounding box center [79, 72] width 18 height 10
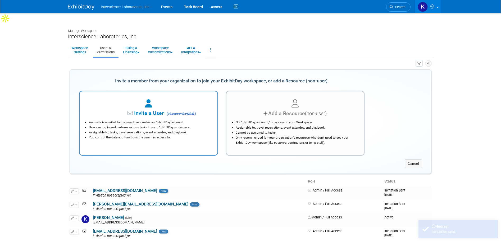
click at [123, 110] on span "Invite a User" at bounding box center [132, 113] width 63 height 6
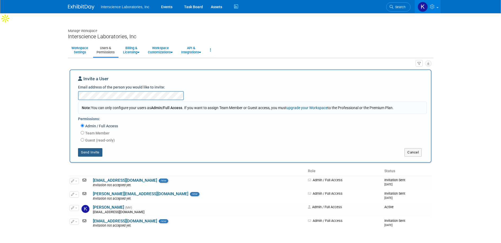
click at [91, 148] on button "Send Invite" at bounding box center [90, 152] width 24 height 8
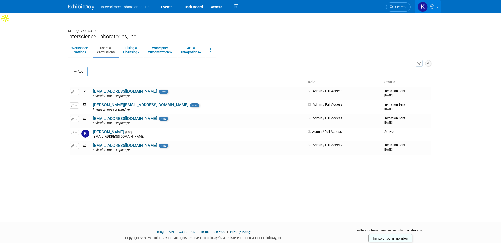
click at [433, 7] on icon at bounding box center [432, 6] width 6 height 5
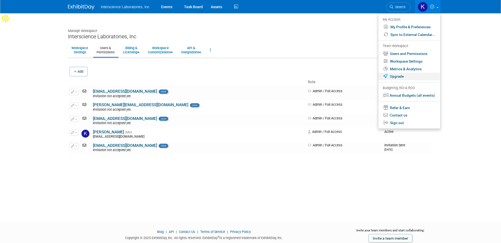
click at [405, 74] on link "Upgrade" at bounding box center [409, 77] width 62 height 8
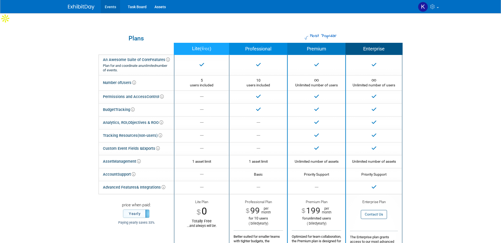
click at [108, 7] on link "Events" at bounding box center [110, 6] width 19 height 13
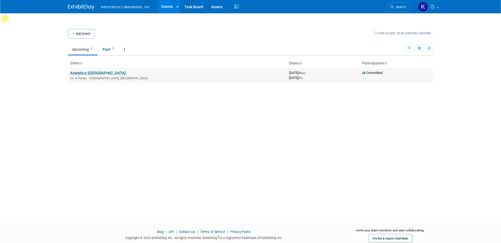
click at [78, 71] on link "Analytica [GEOGRAPHIC_DATA]" at bounding box center [98, 73] width 56 height 5
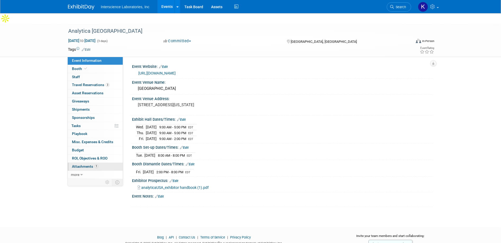
click at [80, 164] on span "Attachments 1" at bounding box center [85, 166] width 26 height 4
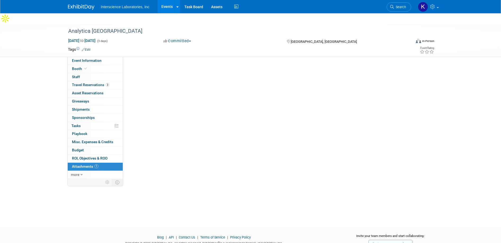
click at [80, 164] on span "Attachments 1" at bounding box center [85, 166] width 26 height 4
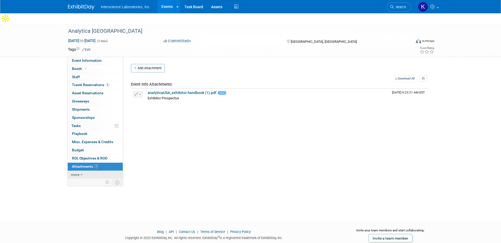
click at [79, 173] on span "more" at bounding box center [75, 175] width 8 height 4
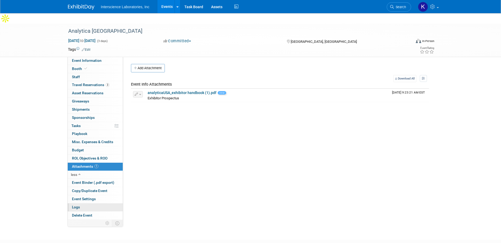
click at [81, 204] on link "Logs" at bounding box center [95, 208] width 55 height 8
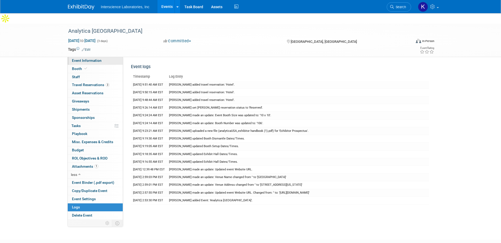
click at [86, 58] on span "Event Information" at bounding box center [87, 60] width 30 height 4
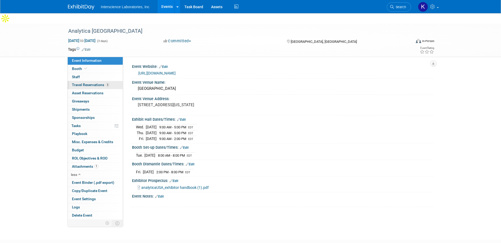
click at [100, 83] on span "Travel Reservations 3" at bounding box center [91, 85] width 38 height 4
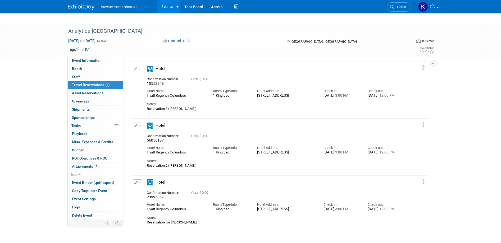
scroll to position [19, 0]
click at [431, 7] on icon at bounding box center [433, 6] width 6 height 5
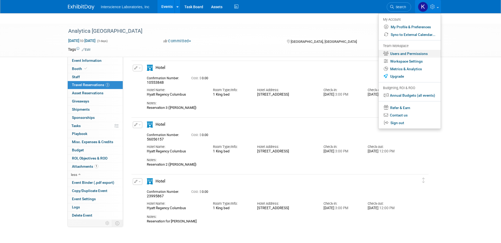
click at [409, 52] on link "Users and Permissions" at bounding box center [409, 54] width 62 height 8
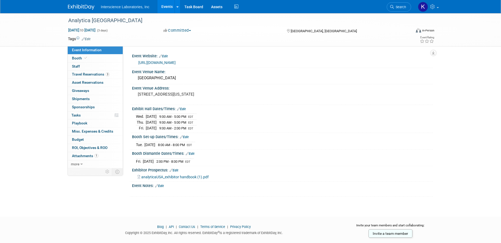
scroll to position [11, 0]
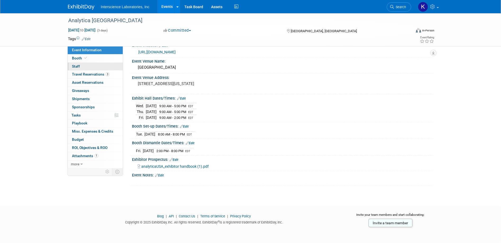
click at [77, 67] on span "Staff 0" at bounding box center [76, 66] width 8 height 4
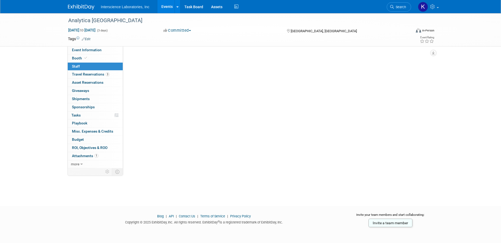
scroll to position [0, 0]
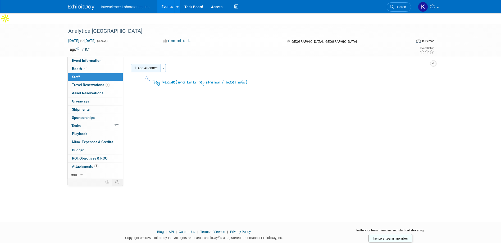
click at [149, 64] on button "Add Attendee" at bounding box center [146, 68] width 30 height 8
select select "2142f864-95b7-4aa9-8383-9a118c088e5e"
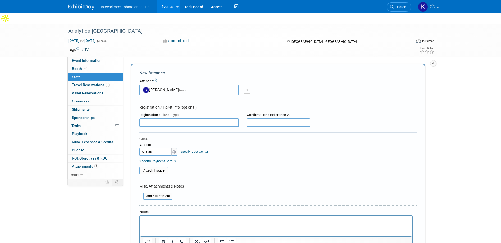
click at [229, 85] on button "Katrina Salka (me)" at bounding box center [188, 90] width 99 height 11
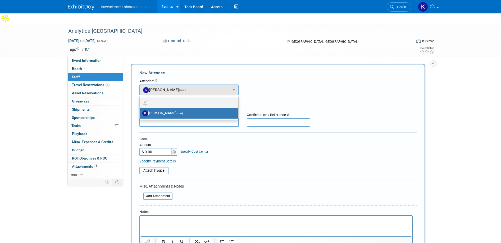
click at [216, 99] on label at bounding box center [187, 103] width 91 height 8
click at [140, 100] on input "radio" at bounding box center [138, 101] width 3 height 3
radio input "true"
select select
radio input "false"
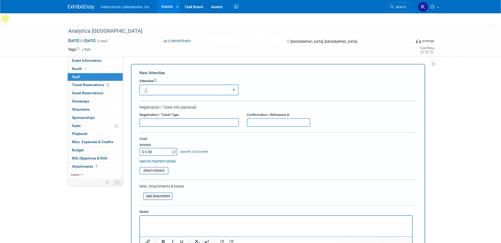
click at [235, 85] on button "button" at bounding box center [188, 90] width 99 height 11
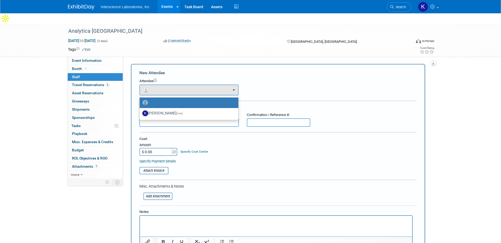
click at [181, 99] on label at bounding box center [187, 103] width 91 height 8
click at [140, 100] on input "radio" at bounding box center [138, 101] width 3 height 3
click at [156, 79] on icon at bounding box center [154, 80] width 3 height 3
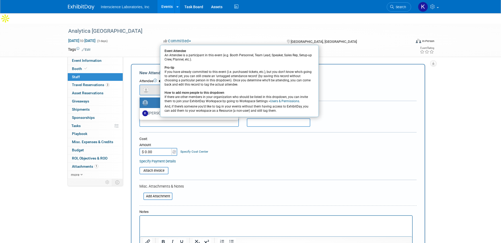
click at [285, 99] on link "Users & Permissions" at bounding box center [284, 101] width 29 height 4
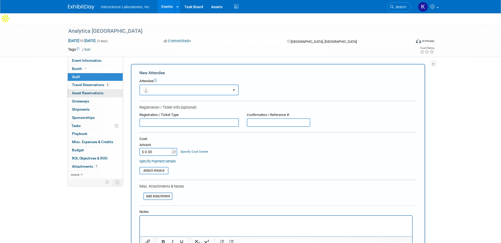
click at [78, 91] on span "Asset Reservations 0" at bounding box center [87, 93] width 31 height 4
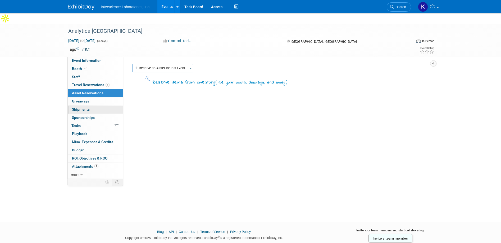
click at [76, 107] on span "Shipments 0" at bounding box center [81, 109] width 18 height 4
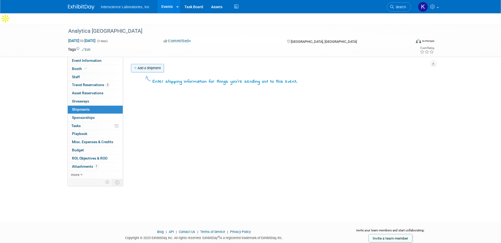
click at [154, 64] on link "Add a Shipment" at bounding box center [147, 68] width 33 height 8
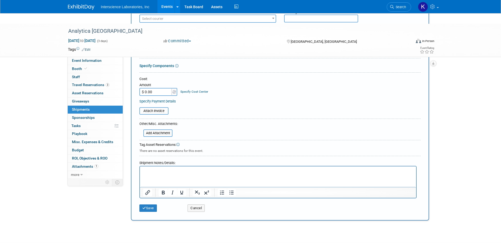
scroll to position [91, 0]
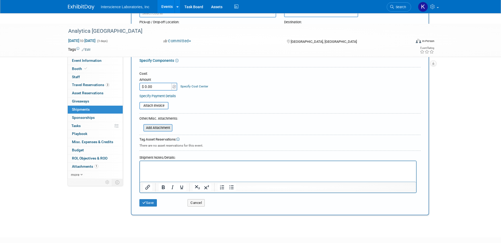
click at [151, 125] on input "file" at bounding box center [140, 128] width 63 height 6
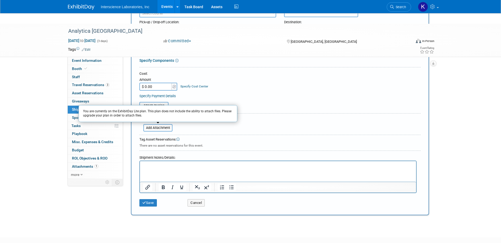
click at [258, 93] on div "Specify Payment Details" at bounding box center [279, 96] width 281 height 6
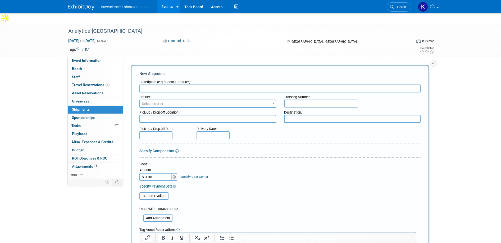
scroll to position [0, 0]
click at [234, 85] on input "text" at bounding box center [279, 89] width 281 height 8
click at [76, 124] on span "Tasks 0%" at bounding box center [75, 126] width 9 height 4
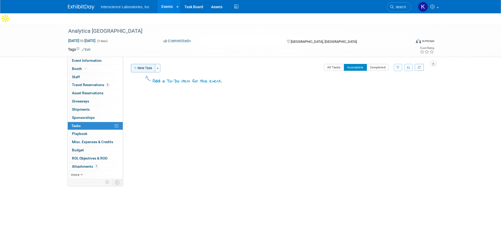
click at [154, 64] on button "New Task" at bounding box center [143, 68] width 24 height 8
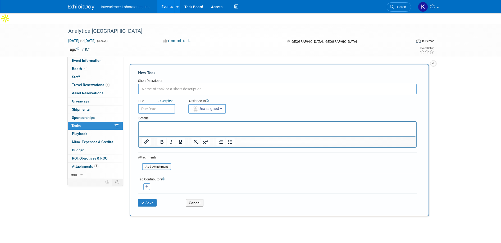
click at [161, 84] on input "text" at bounding box center [277, 89] width 278 height 11
type input "Certificate of Insurance"
click at [221, 104] on button "Unassigned" at bounding box center [207, 109] width 38 height 10
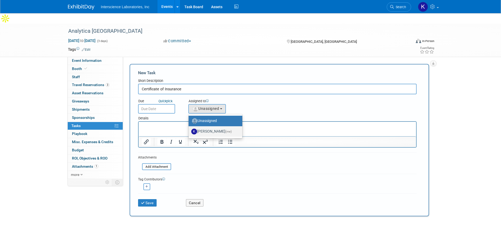
click at [213, 127] on label "Katrina Salka (me)" at bounding box center [214, 131] width 46 height 8
click at [189, 129] on input "Katrina Salka (me)" at bounding box center [187, 130] width 3 height 3
select select "2142f864-95b7-4aa9-8383-9a118c088e5e"
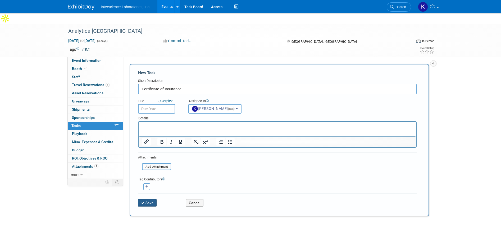
click at [147, 199] on button "Save" at bounding box center [147, 202] width 19 height 7
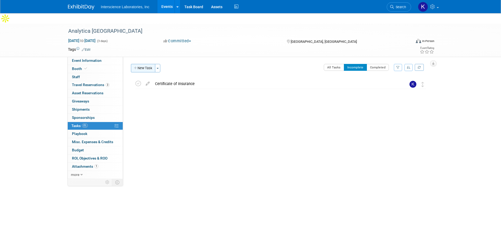
click at [137, 64] on button "New Task" at bounding box center [143, 68] width 24 height 8
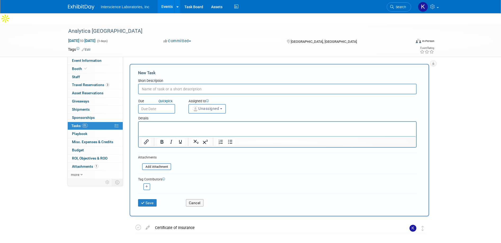
click at [163, 84] on input "text" at bounding box center [277, 89] width 278 height 11
type input "Pack up LOG"
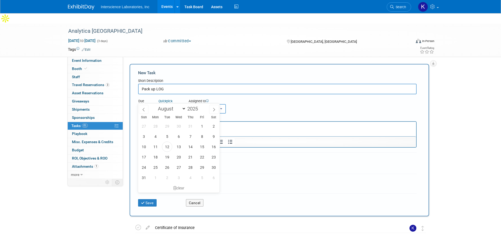
click at [152, 104] on input "text" at bounding box center [156, 109] width 37 height 10
click at [191, 147] on span "14" at bounding box center [190, 147] width 10 height 10
type input "Aug 14, 2025"
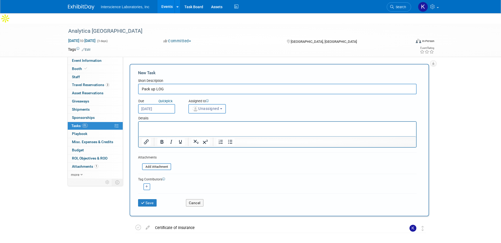
click at [219, 107] on span "Unassigned" at bounding box center [205, 109] width 27 height 4
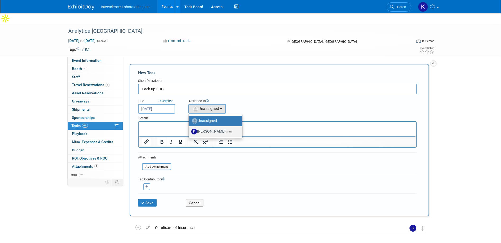
click at [210, 127] on label "Katrina Salka (me)" at bounding box center [214, 131] width 46 height 8
click at [189, 129] on input "Katrina Salka (me)" at bounding box center [187, 130] width 3 height 3
select select "2142f864-95b7-4aa9-8383-9a118c088e5e"
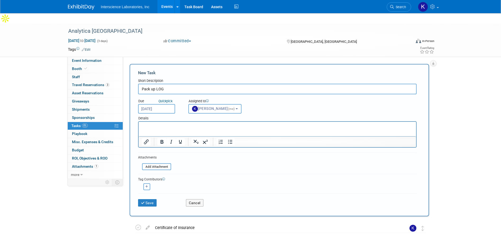
click at [182, 129] on html at bounding box center [276, 125] width 277 height 7
click at [147, 199] on button "Save" at bounding box center [147, 202] width 19 height 7
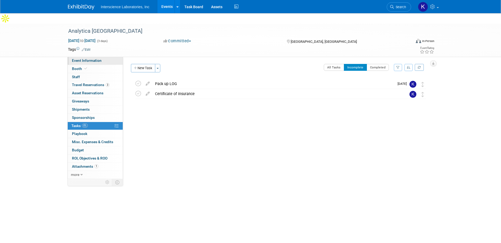
click at [90, 58] on span "Event Information" at bounding box center [87, 60] width 30 height 4
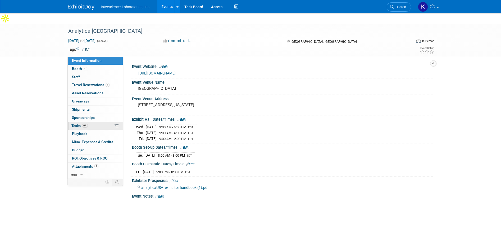
click at [77, 124] on span "Tasks 0%" at bounding box center [79, 126] width 16 height 4
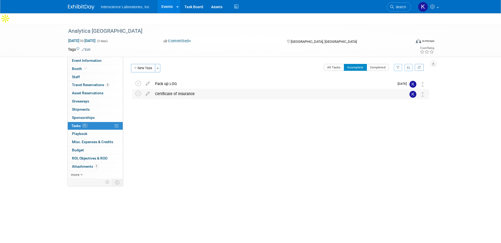
click at [169, 89] on div "Certificate of Insurance" at bounding box center [275, 93] width 246 height 9
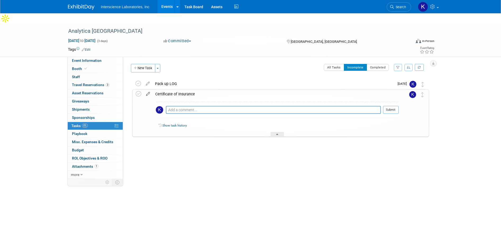
click at [148, 90] on icon at bounding box center [147, 93] width 9 height 7
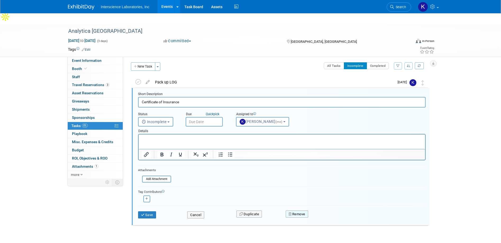
drag, startPoint x: 296, startPoint y: 204, endPoint x: 297, endPoint y: 200, distance: 3.9
click at [296, 211] on button "Remove" at bounding box center [296, 214] width 22 height 7
click at [326, 214] on link "Yes" at bounding box center [326, 218] width 15 height 8
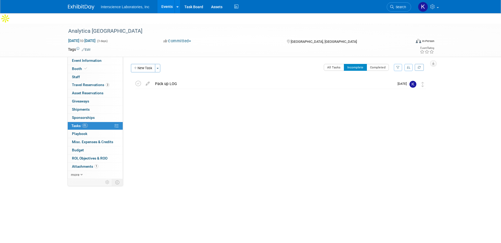
click at [166, 86] on div "Analytica USA Columbus, OH Sep 10, 2025 to Sep 12, 2025 (Going) Pack up LOG DET…" at bounding box center [279, 91] width 299 height 25
click at [88, 130] on link "0 Playbook 0" at bounding box center [95, 134] width 55 height 8
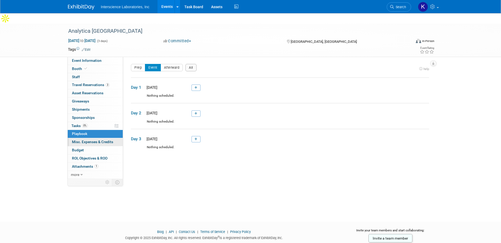
click at [99, 138] on link "0 Misc. Expenses & Credits 0" at bounding box center [95, 142] width 55 height 8
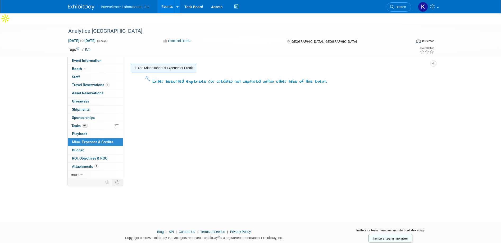
click at [174, 64] on link "Add Miscellaneous Expense or Credit" at bounding box center [163, 68] width 65 height 8
